Goal: Transaction & Acquisition: Purchase product/service

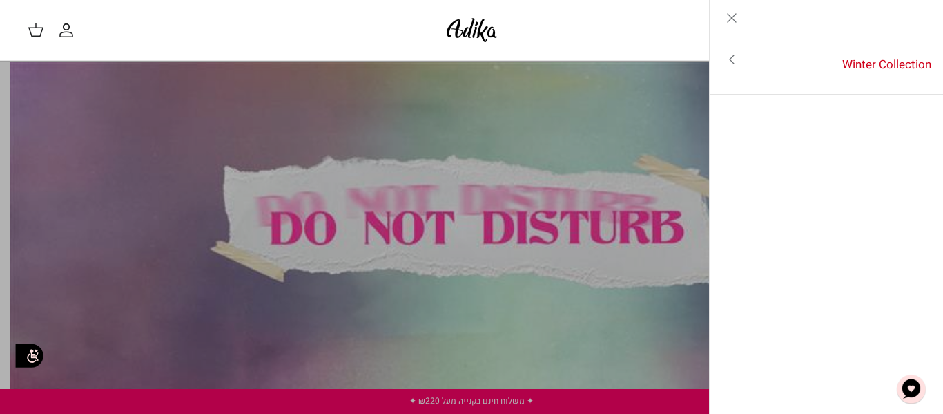
click at [737, 61] on icon "Toggle menu" at bounding box center [731, 59] width 17 height 17
click at [485, 293] on link "Toggle menu" at bounding box center [471, 207] width 943 height 414
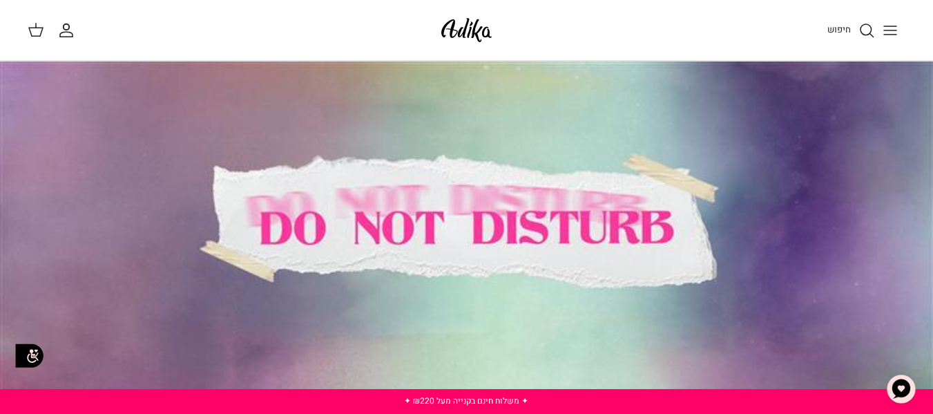
click at [868, 30] on icon "חיפוש" at bounding box center [866, 30] width 17 height 17
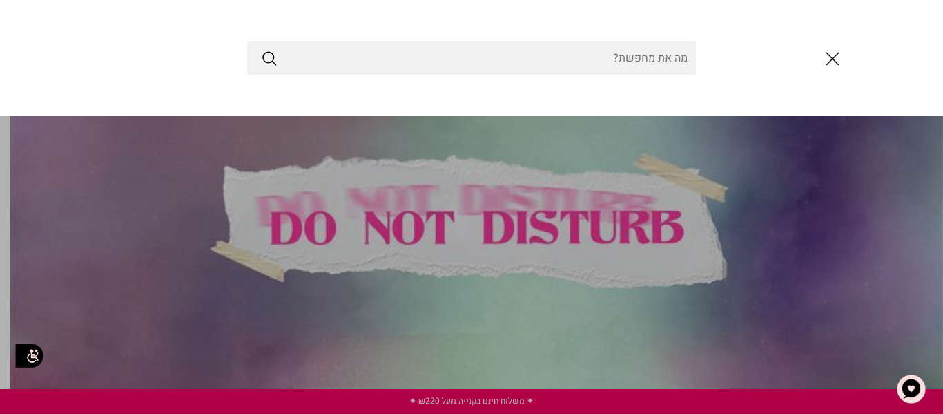
click at [639, 63] on input "Search Store" at bounding box center [471, 57] width 449 height 33
type input "מולקולה 01"
click at [261, 49] on button "Submit" at bounding box center [269, 58] width 17 height 18
click at [271, 58] on icon "Submit" at bounding box center [269, 58] width 17 height 17
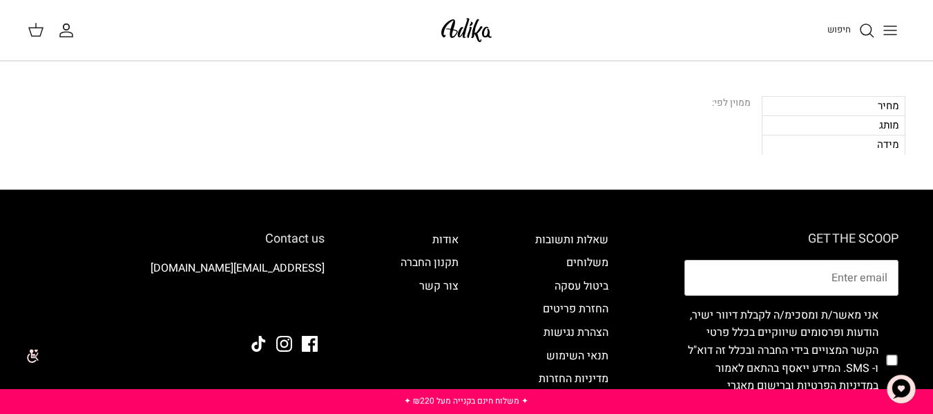
click at [864, 24] on icon "חיפוש" at bounding box center [866, 30] width 17 height 17
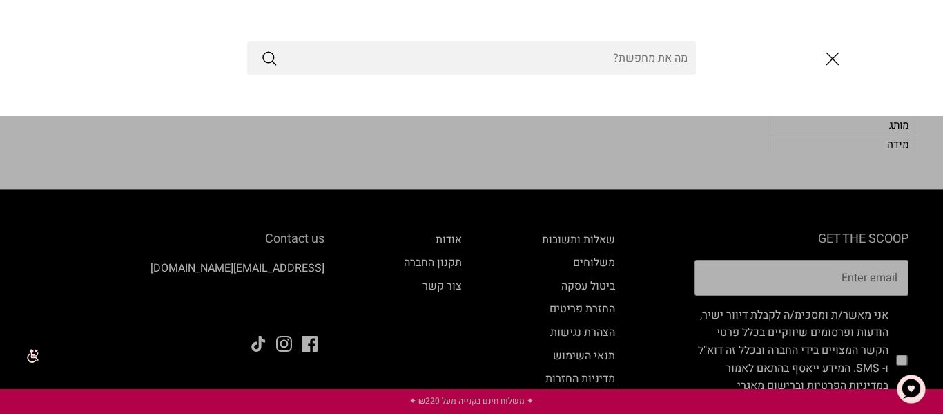
click at [658, 52] on input "Search Store" at bounding box center [471, 57] width 449 height 33
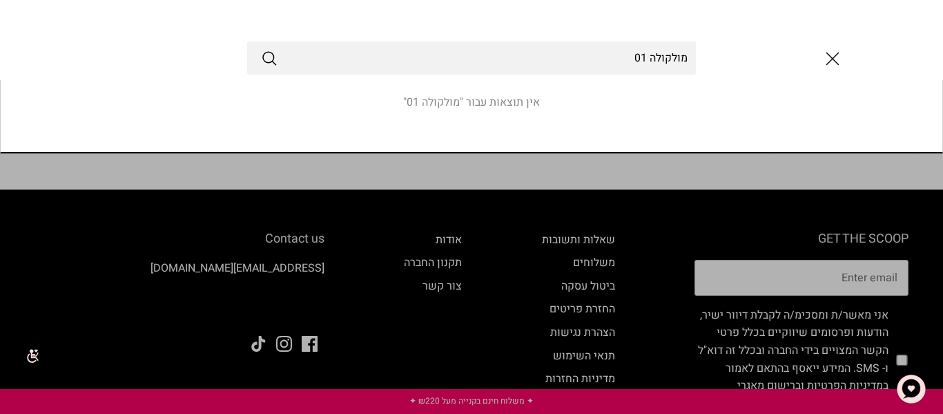
type input "מולקולה 01"
click at [272, 62] on icon "Submit" at bounding box center [269, 58] width 17 height 17
